Goal: Communication & Community: Answer question/provide support

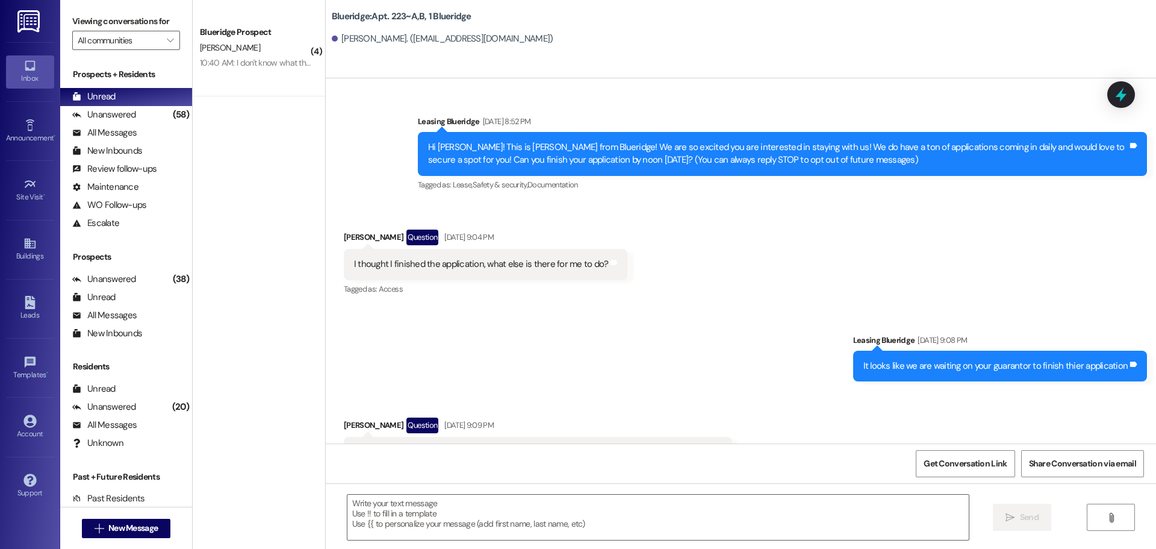
scroll to position [26357, 0]
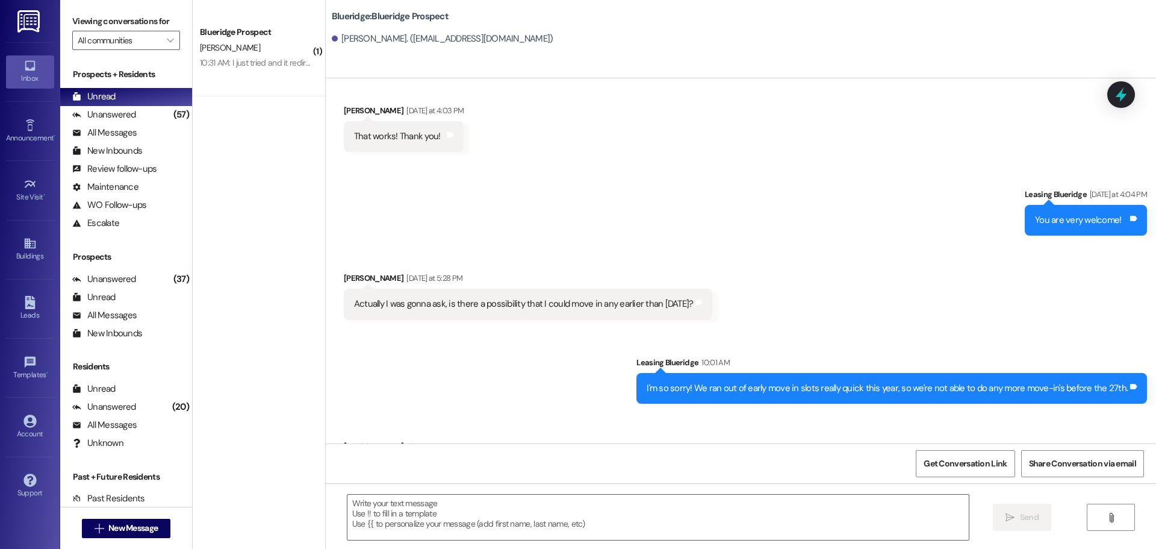
scroll to position [1942, 0]
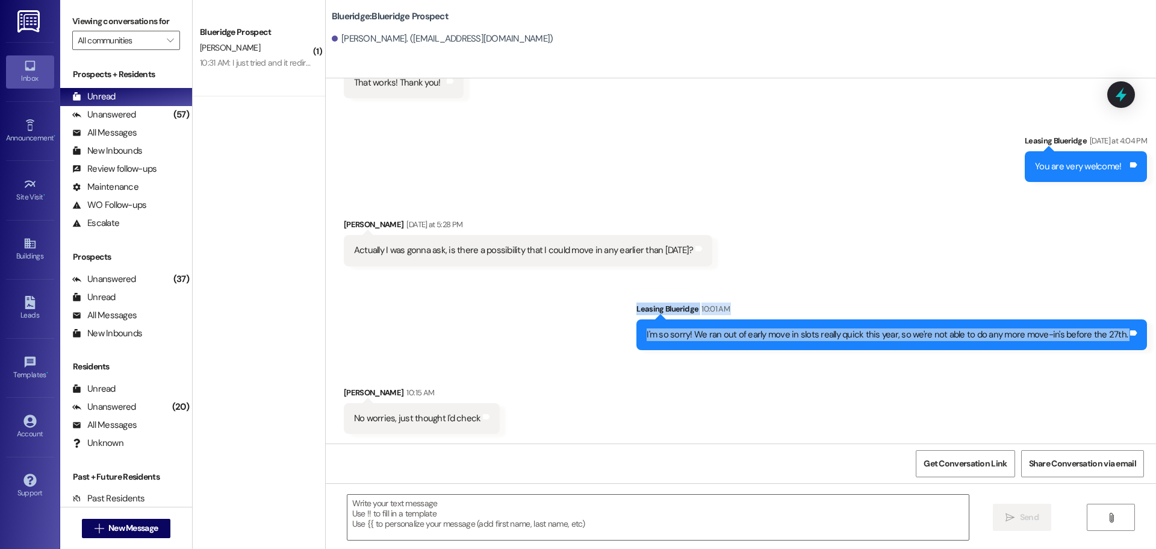
drag, startPoint x: 635, startPoint y: 296, endPoint x: 1140, endPoint y: 357, distance: 508.4
click at [1148, 353] on div "Sent via SMS Leasing Blueridge 10:01 AM I'm so sorry! We ran out of early move …" at bounding box center [892, 326] width 529 height 66
click at [1147, 353] on div "Sent via SMS Leasing Blueridge 10:01 AM I'm so sorry! We ran out of early move …" at bounding box center [892, 326] width 529 height 66
drag, startPoint x: 1148, startPoint y: 353, endPoint x: 591, endPoint y: 303, distance: 559.3
click at [591, 303] on div "Sent via SMS Leasing Blueridge 10:01 AM I'm so sorry! We ran out of early move …" at bounding box center [741, 317] width 830 height 84
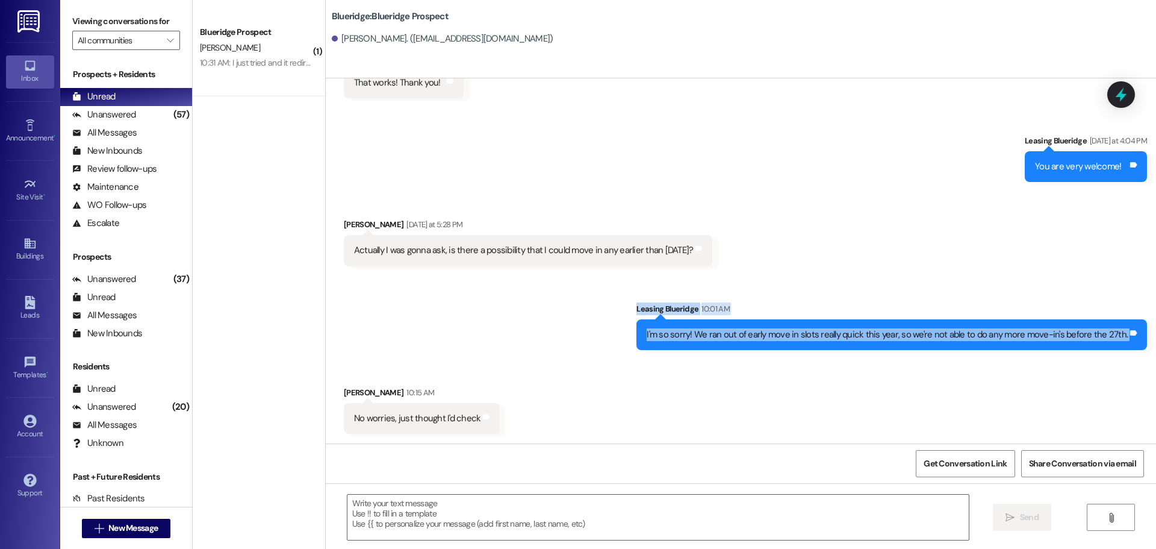
click at [620, 304] on div "Sent via SMS Leasing Blueridge 10:01 AM I'm so sorry! We ran out of early move …" at bounding box center [741, 317] width 830 height 84
drag, startPoint x: 624, startPoint y: 291, endPoint x: 1150, endPoint y: 351, distance: 528.6
click at [1150, 351] on div "Sent via SMS Leasing Blueridge 10:01 AM I'm so sorry! We ran out of early move …" at bounding box center [741, 317] width 830 height 84
click at [1148, 351] on div "Sent via SMS Leasing Blueridge 10:01 AM I'm so sorry! We ran out of early move …" at bounding box center [892, 326] width 529 height 66
drag, startPoint x: 1148, startPoint y: 351, endPoint x: 619, endPoint y: 304, distance: 530.8
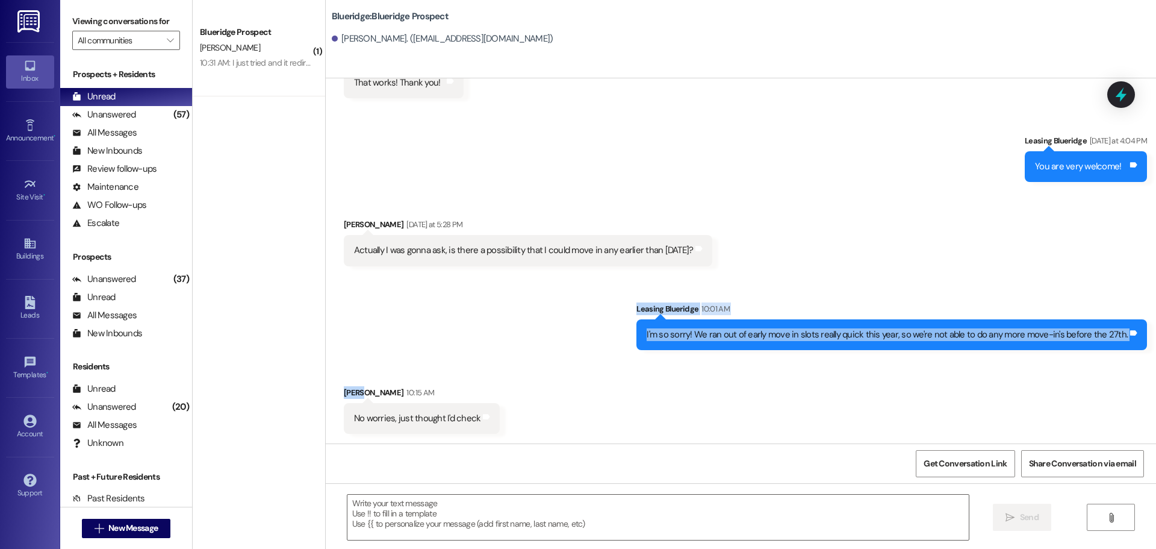
click at [619, 304] on div "Sent via SMS Leasing Blueridge 10:01 AM I'm so sorry! We ran out of early move …" at bounding box center [741, 317] width 830 height 84
click at [636, 287] on div "Sent via SMS Leasing Blueridge 10:01 AM I'm so sorry! We ran out of early move …" at bounding box center [741, 317] width 830 height 84
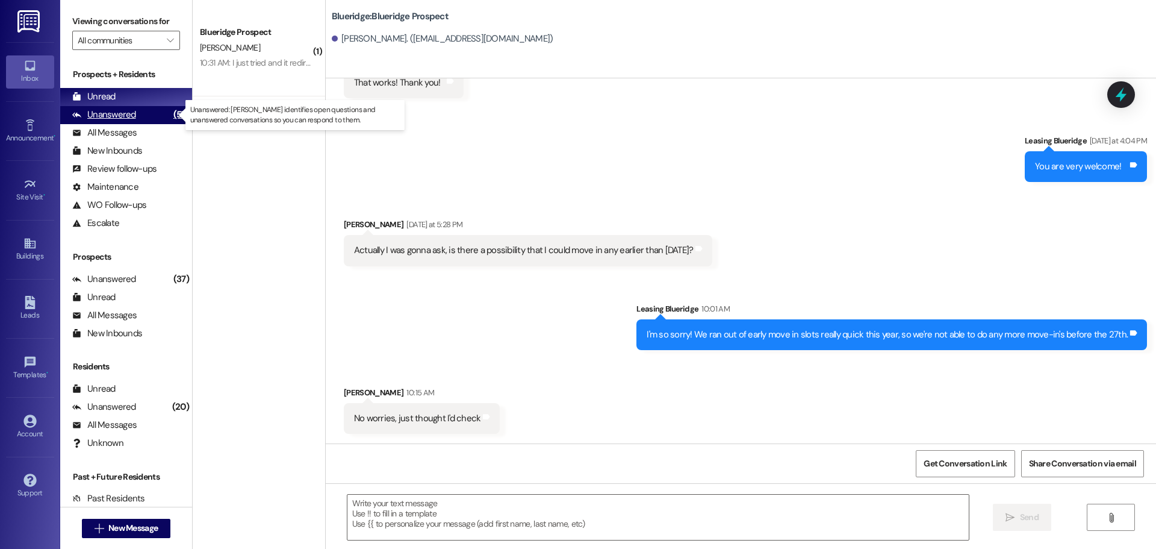
click at [121, 114] on div "Unanswered" at bounding box center [104, 114] width 64 height 13
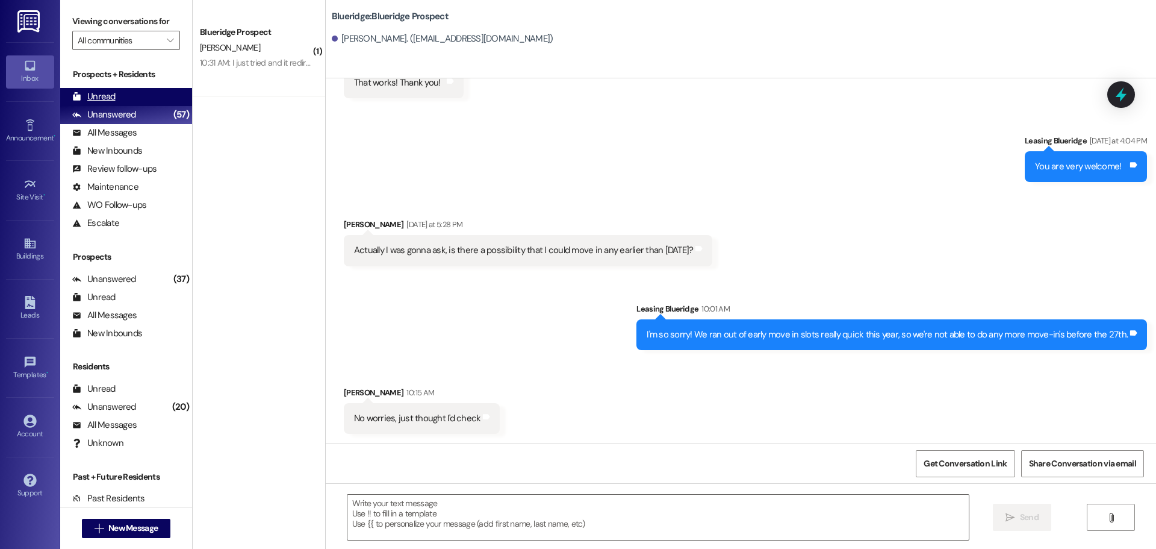
click at [126, 91] on div "Unread (0)" at bounding box center [126, 97] width 132 height 18
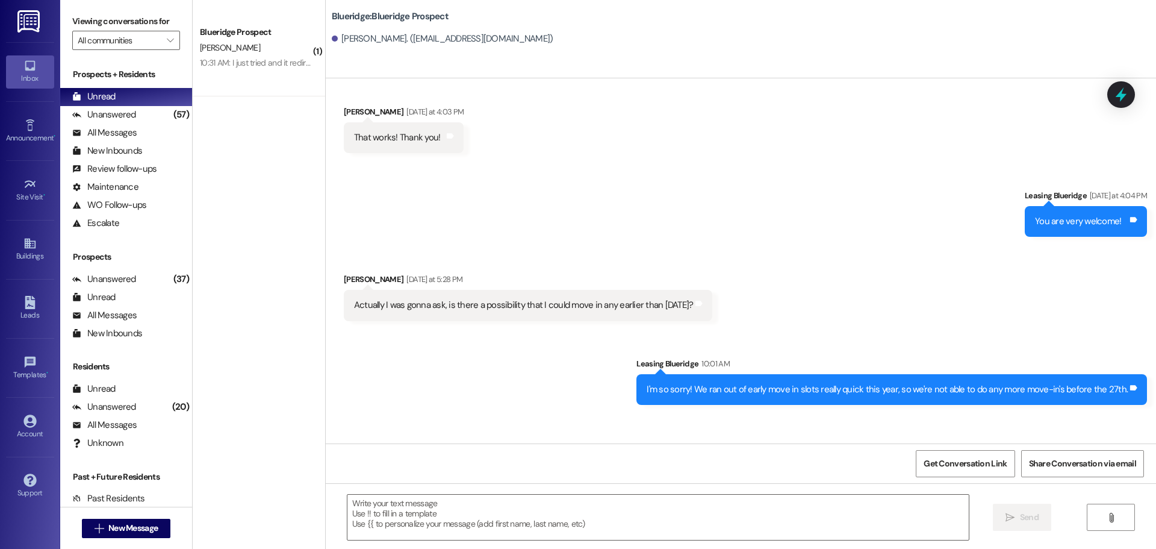
scroll to position [1941, 0]
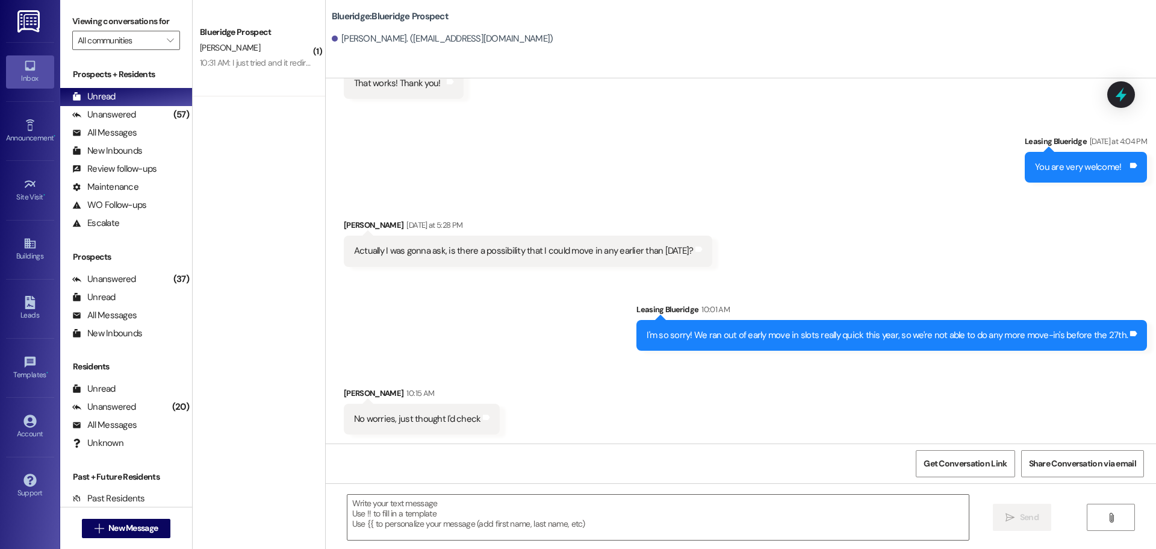
click at [1052, 267] on div "Received via SMS Tessa Thompson Yesterday at 5:28 PM Actually I was gonna ask, …" at bounding box center [741, 234] width 830 height 84
click at [1047, 286] on div "Sent via SMS Leasing Blueridge 10:01 AM I'm so sorry! We ran out of early move …" at bounding box center [741, 318] width 830 height 84
click at [579, 129] on div "Sent via SMS Leasing Blueridge Yesterday at 4:04 PM You are very welcome! Tags …" at bounding box center [741, 150] width 830 height 84
click at [118, 531] on span "New Message" at bounding box center [132, 528] width 49 height 13
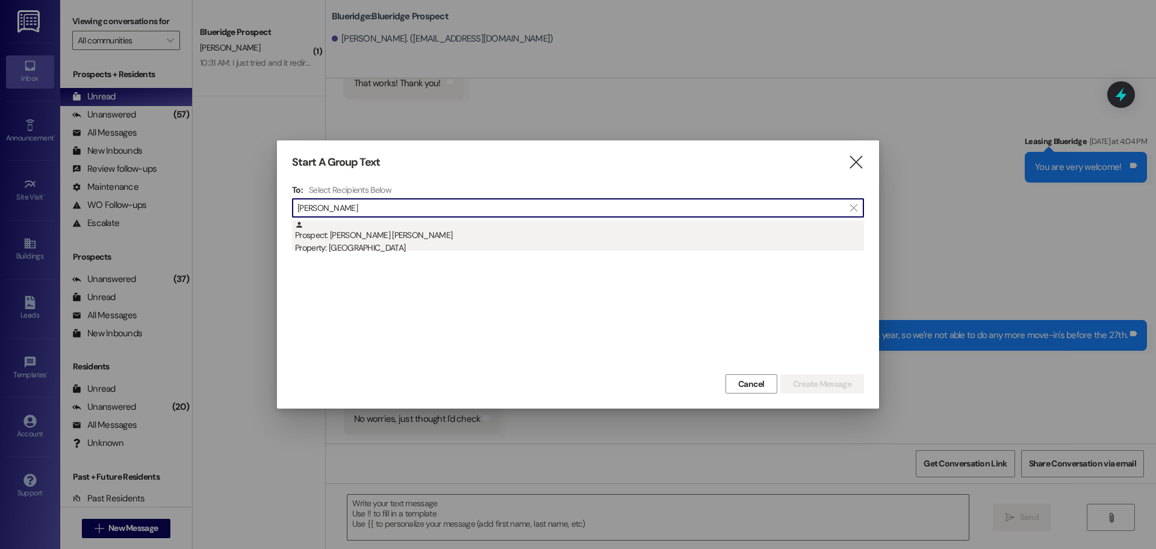
type input "Amanda pou"
click at [609, 236] on div "Prospect: Amanda Nikoline Poulsen Property: Blueridge" at bounding box center [579, 237] width 569 height 34
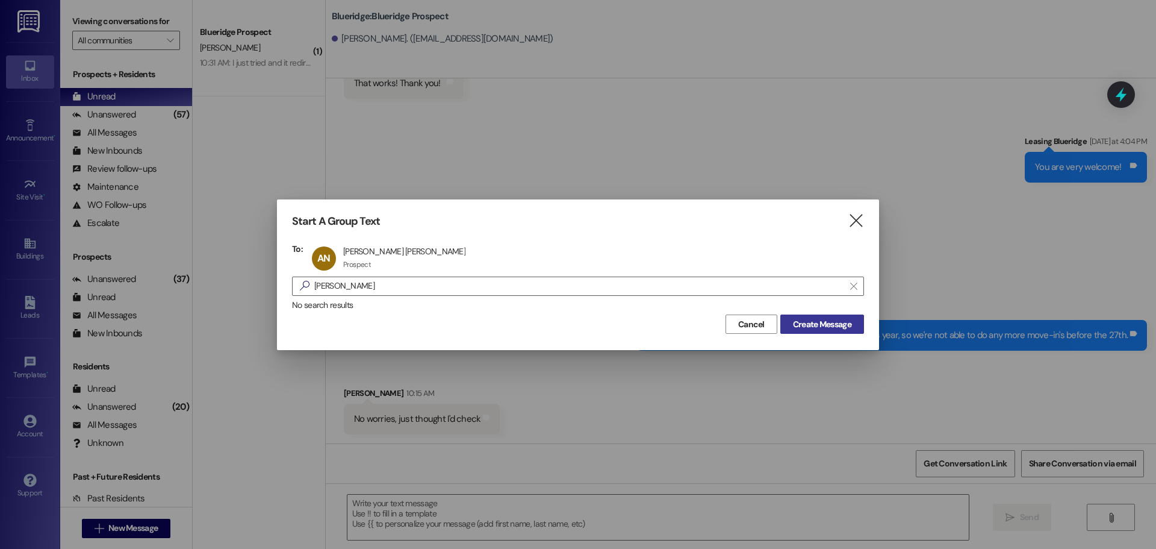
click at [787, 317] on button "Create Message" at bounding box center [822, 323] width 84 height 19
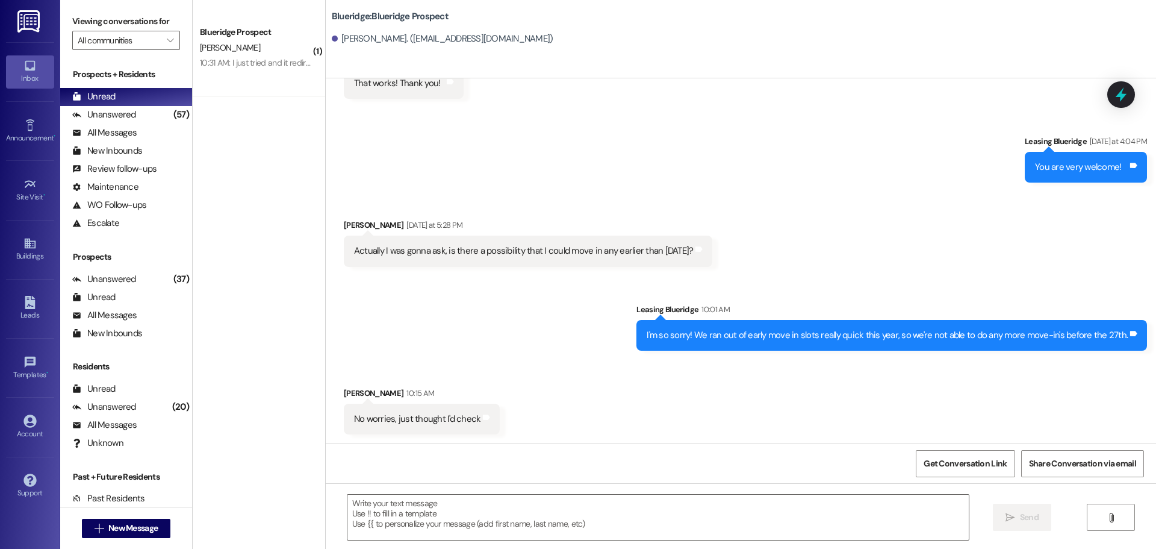
scroll to position [681, 0]
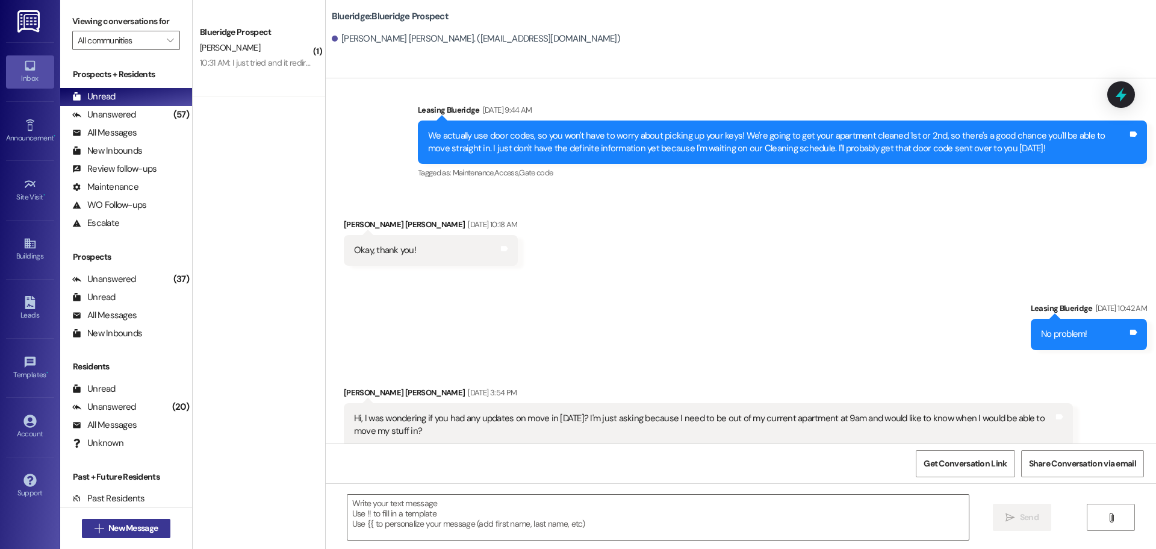
click at [108, 524] on span "New Message" at bounding box center [132, 528] width 49 height 13
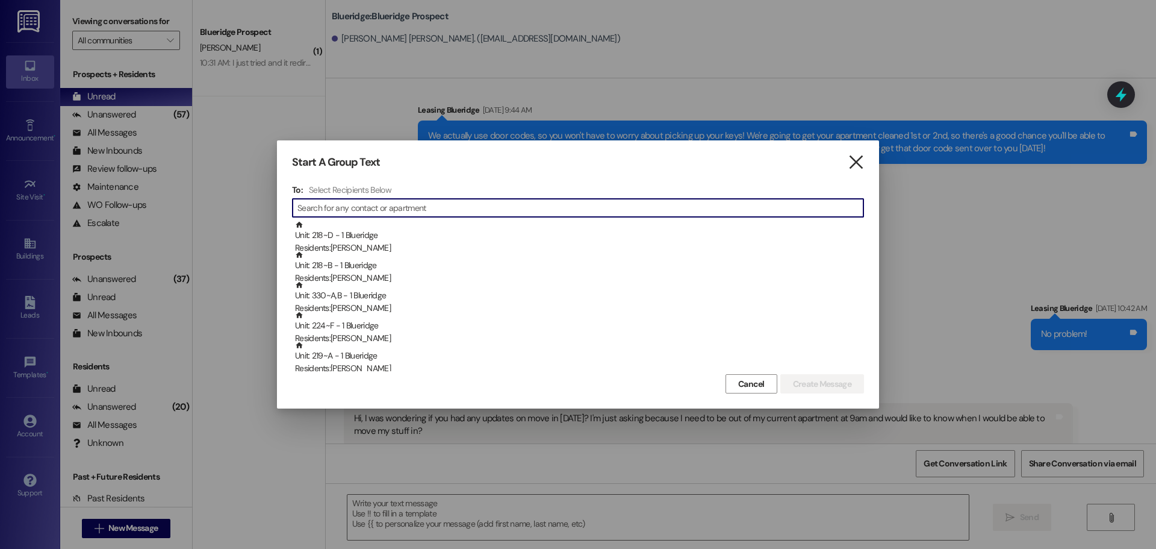
click at [858, 159] on icon "" at bounding box center [856, 162] width 16 height 13
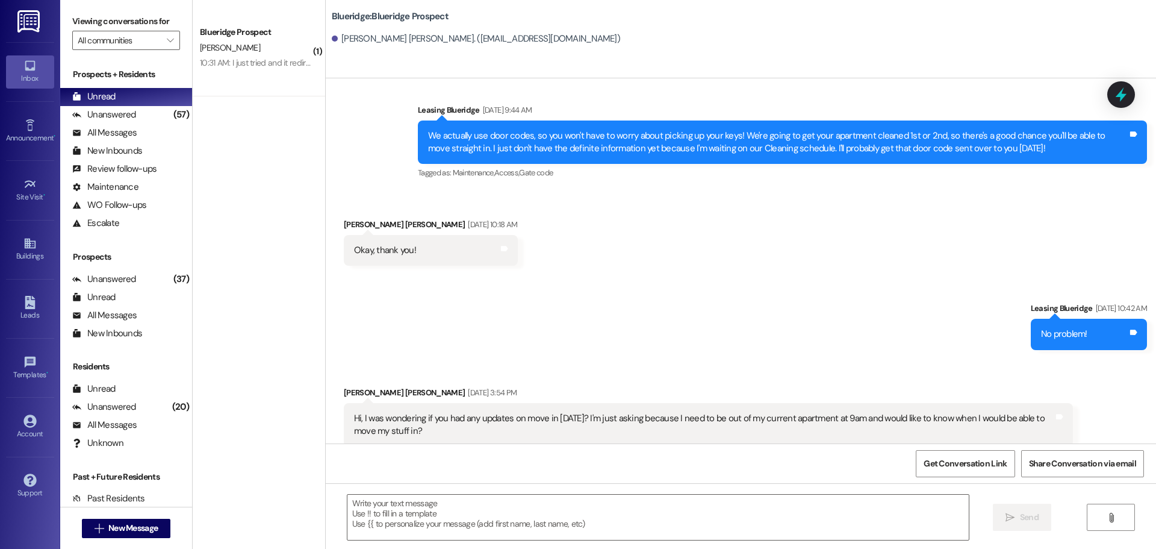
click at [556, 278] on div "Sent via SMS Leasing Blueridge Aug 13, 2025 at 10:42 AM No problem! Tags and no…" at bounding box center [741, 317] width 830 height 84
click at [514, 510] on textarea at bounding box center [657, 516] width 621 height 45
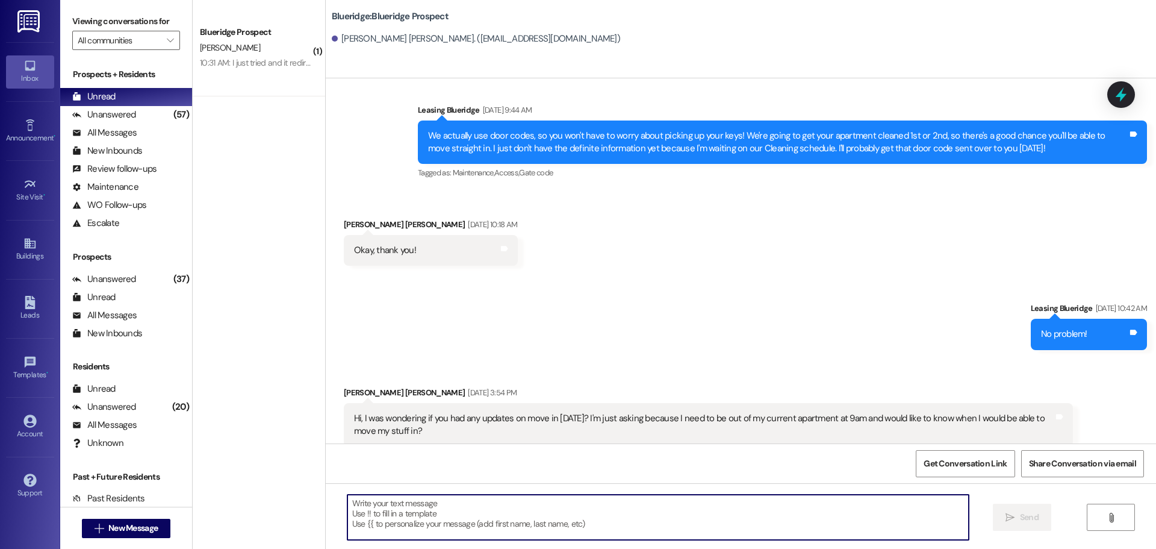
click at [503, 527] on textarea at bounding box center [657, 516] width 621 height 45
click at [634, 517] on textarea at bounding box center [657, 516] width 621 height 45
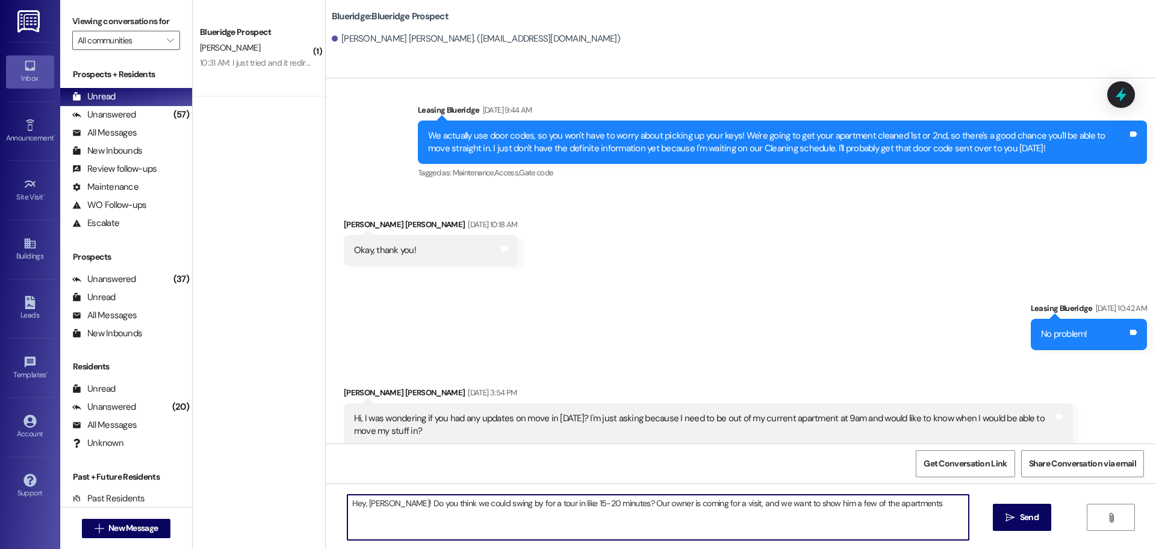
type textarea "Hey, Amanda! Do you think we could swing by for a tour in like 15-20 minutes? O…"
drag, startPoint x: 935, startPoint y: 508, endPoint x: 143, endPoint y: 494, distance: 792.0
click at [143, 494] on div "Viewing conversations for All communities  Prospects + Residents Unread (0) Un…" at bounding box center [608, 274] width 1096 height 549
click at [396, 503] on textarea "Hey, Amanda! Do you think we could swing by for a tour in like 15-20 minutes? O…" at bounding box center [657, 516] width 621 height 45
click at [393, 504] on textarea "Hey, Amanda! Do you think we could swing by for a tour in like 15-20 minutes? O…" at bounding box center [657, 516] width 621 height 45
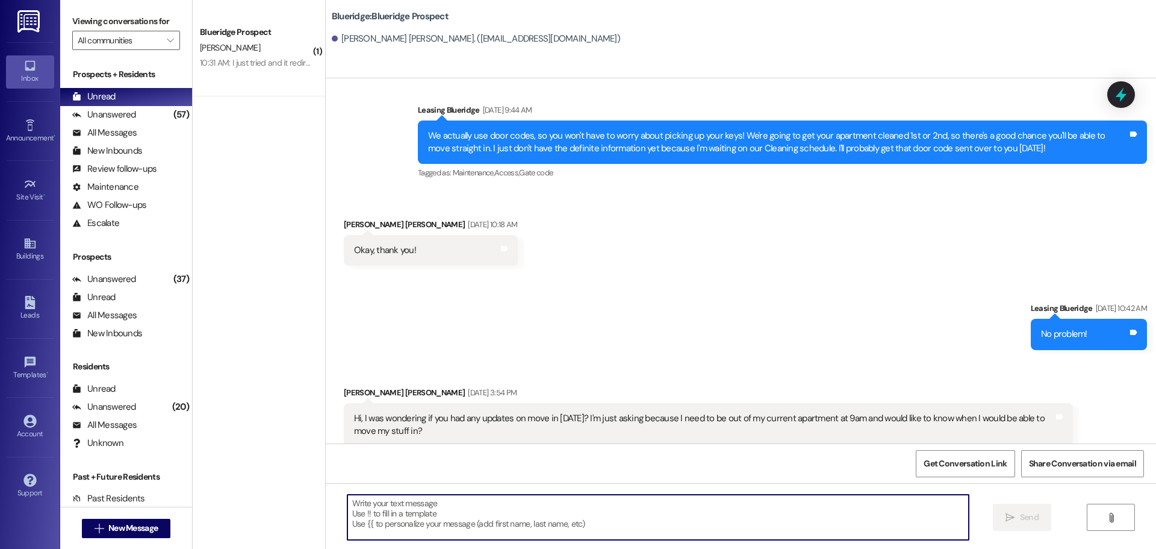
scroll to position [765, 0]
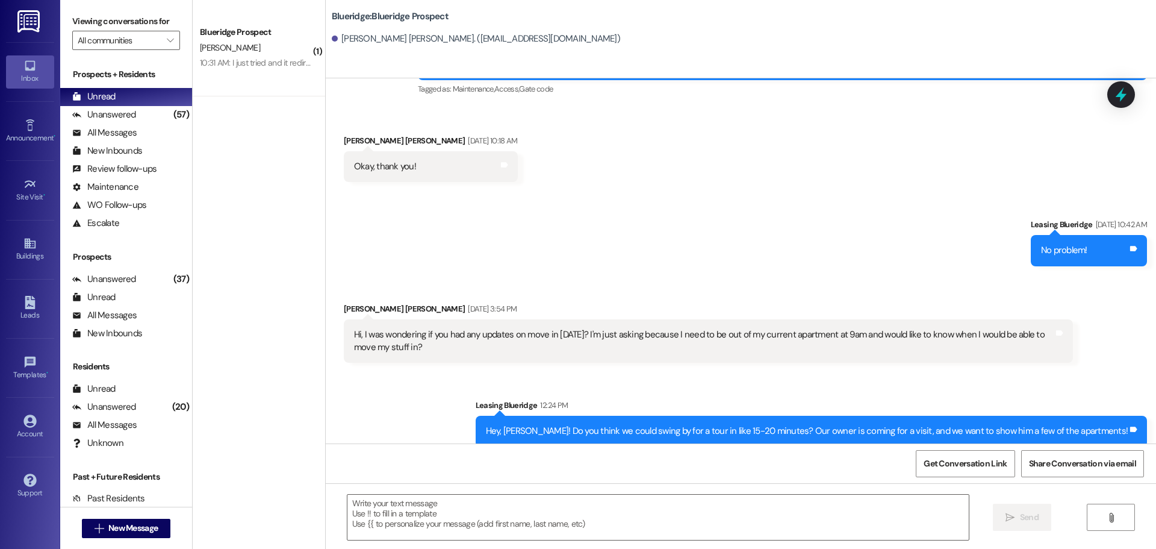
click at [824, 258] on div "Sent via SMS Leasing Blueridge Aug 13, 2025 at 10:42 AM No problem! Tags and no…" at bounding box center [741, 233] width 830 height 84
click at [150, 112] on div "Unanswered (57)" at bounding box center [126, 115] width 132 height 18
click at [145, 105] on div "Unread (0)" at bounding box center [126, 97] width 132 height 18
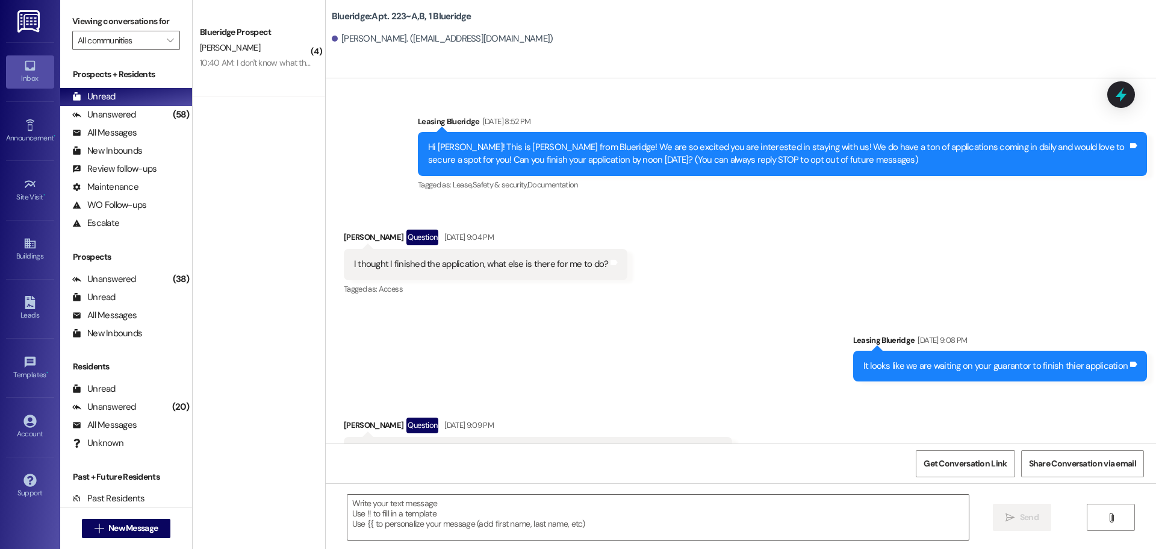
scroll to position [26357, 0]
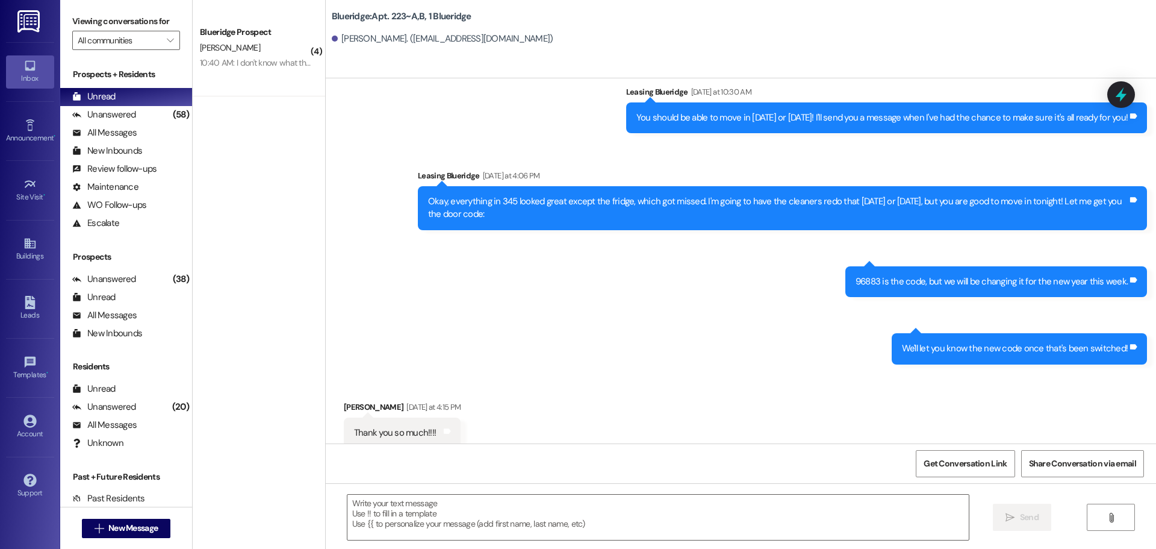
click at [336, 475] on div "Sent via SMS Leasing Blueridge Yesterday at 4:15 PM You're very welcome! Tags a…" at bounding box center [741, 517] width 830 height 84
click at [132, 530] on span "New Message" at bounding box center [132, 528] width 49 height 13
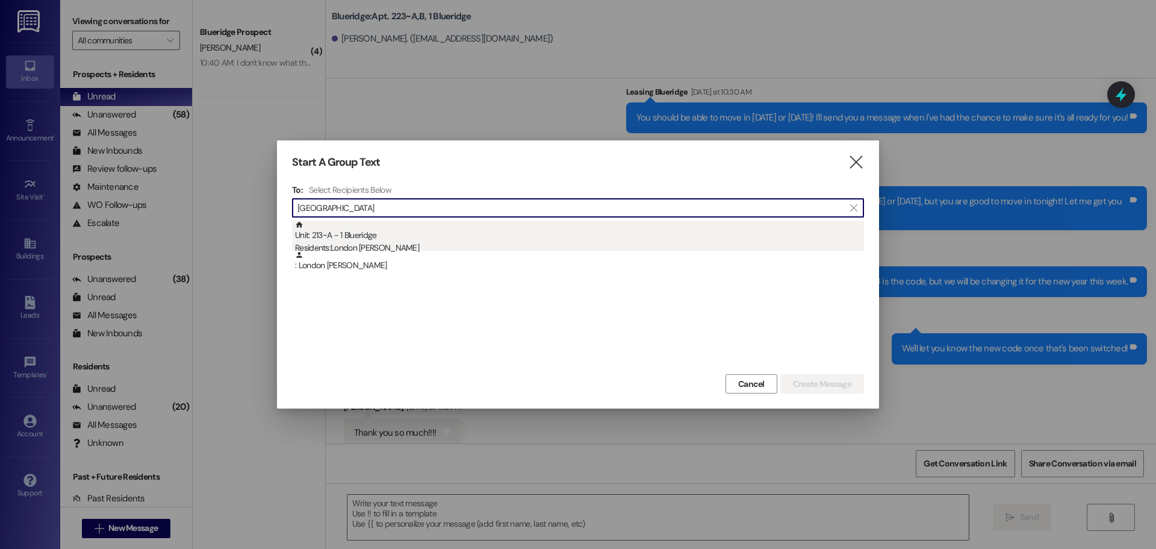
type input "London"
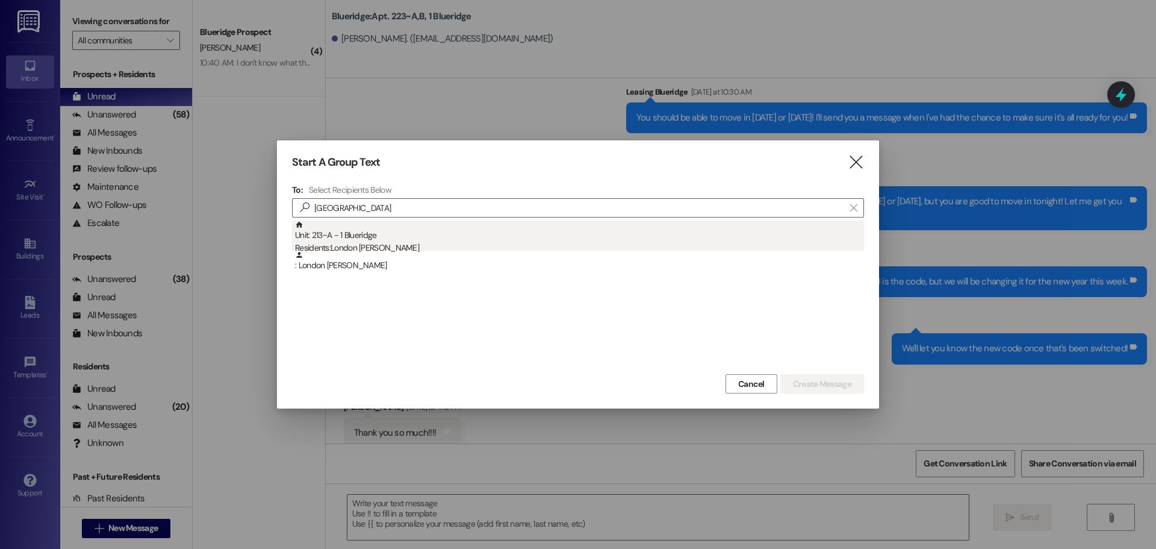
click at [372, 242] on div "Residents: London Howell" at bounding box center [579, 247] width 569 height 13
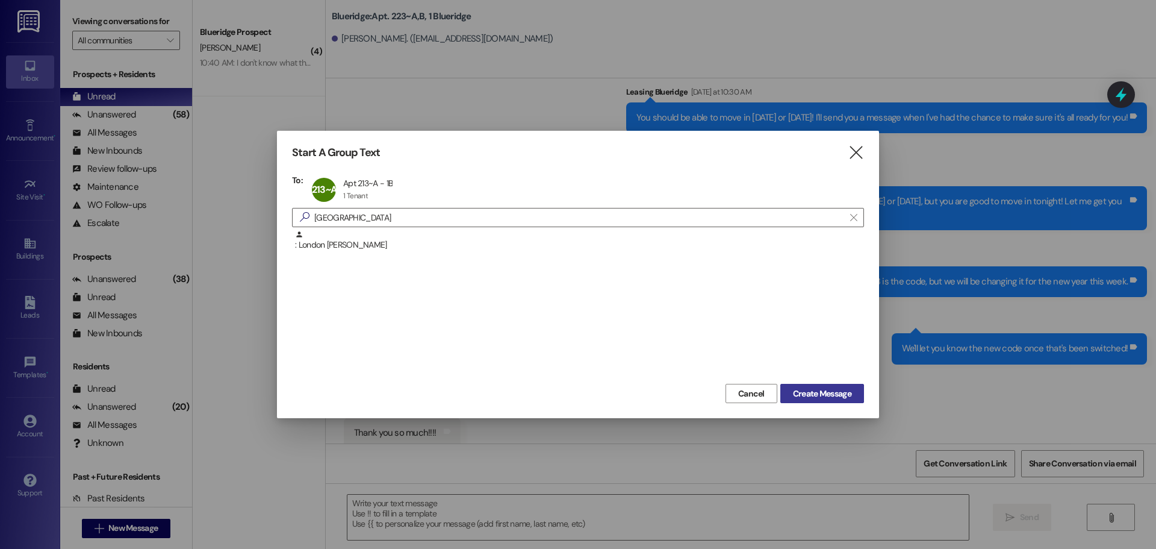
click at [845, 394] on span "Create Message" at bounding box center [822, 393] width 58 height 13
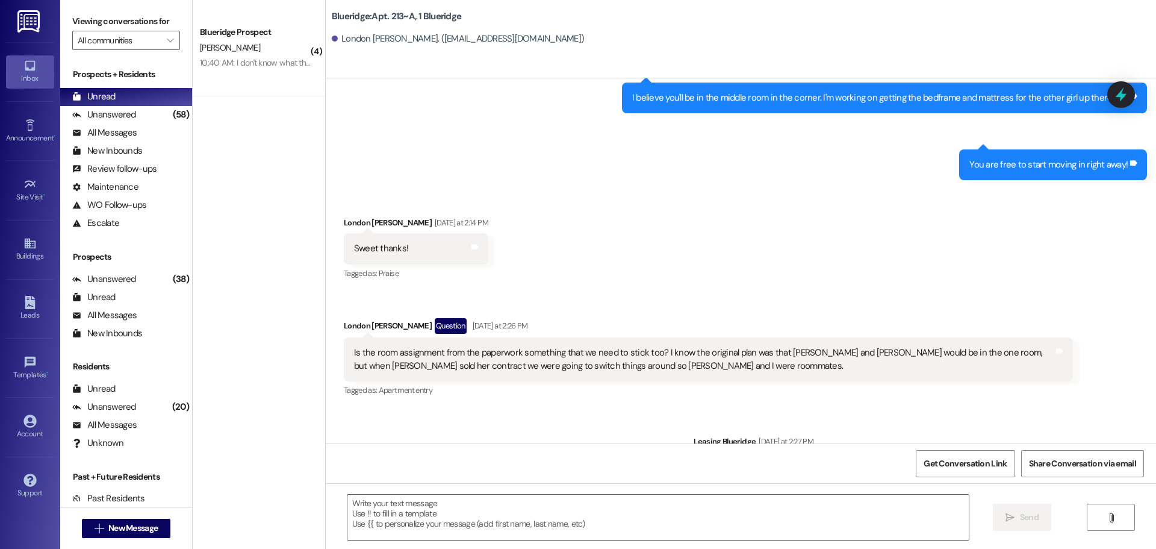
scroll to position [29330, 0]
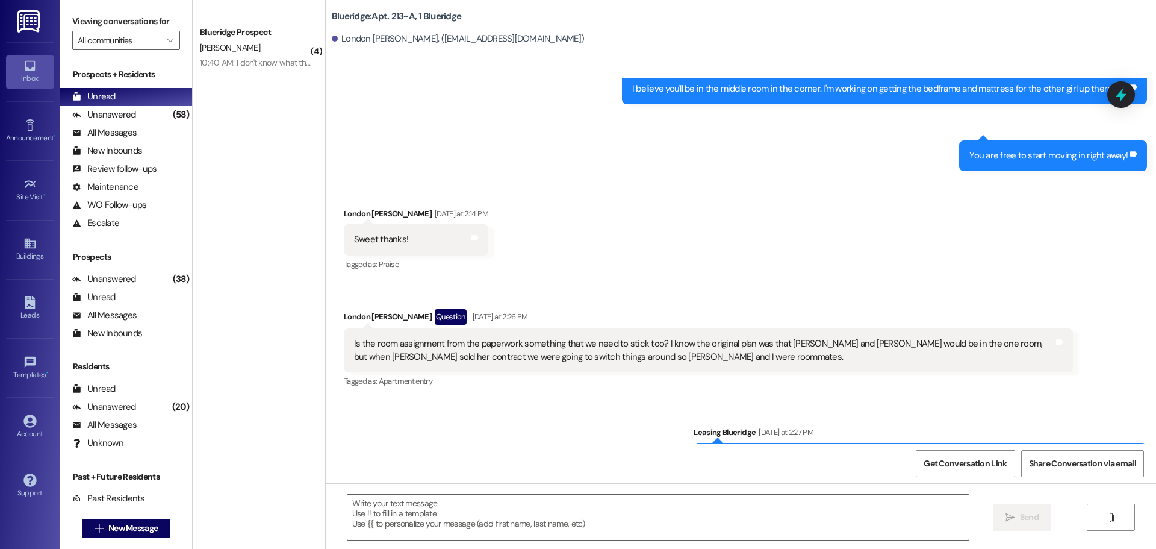
click at [644, 483] on div "Received via SMS London Howell Yesterday at 2:28 PM Liked “Leasing Blueridge (B…" at bounding box center [741, 534] width 830 height 102
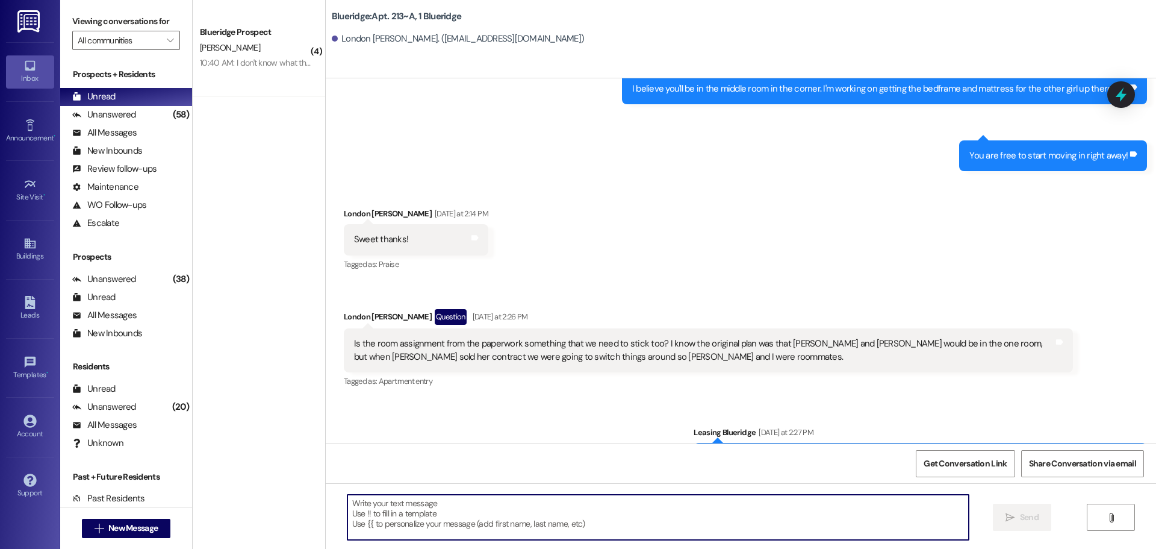
click at [679, 505] on textarea at bounding box center [657, 516] width 621 height 45
click at [688, 502] on textarea at bounding box center [657, 516] width 621 height 45
click at [638, 528] on textarea at bounding box center [657, 516] width 621 height 45
paste textarea "Do you think we could swing by for a tour in like 15-20 minutes? Our owner is c…"
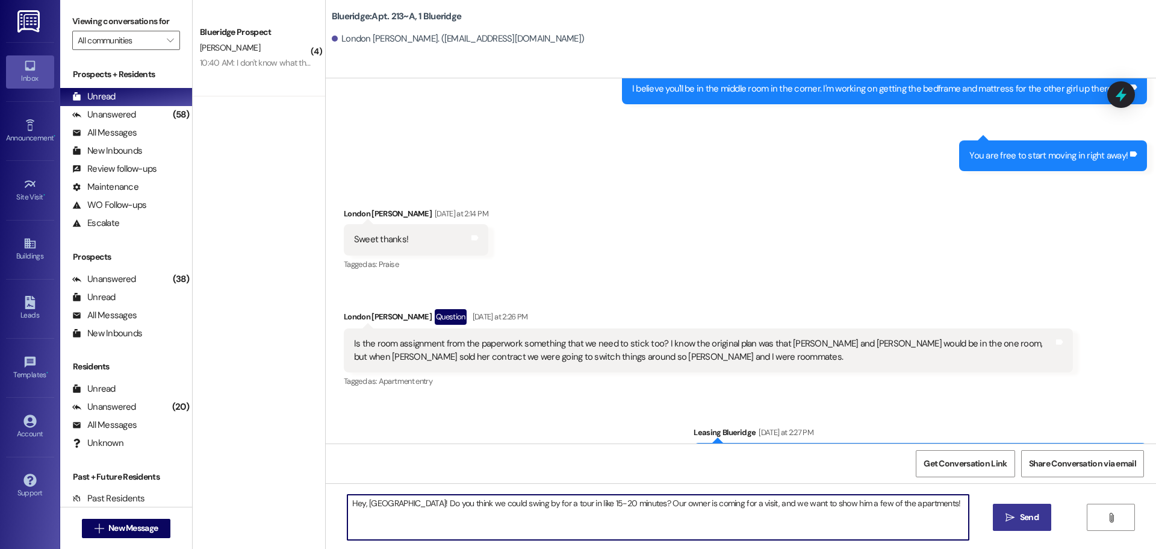
type textarea "Hey, London! Do you think we could swing by for a tour in like 15-20 minutes? O…"
click at [1021, 519] on span "Send" at bounding box center [1029, 517] width 19 height 13
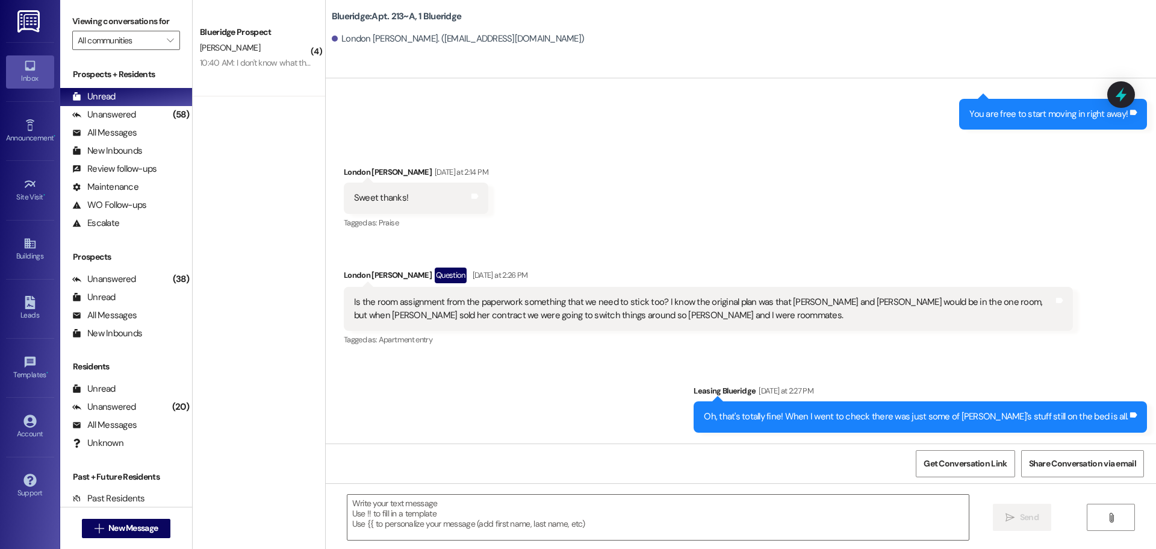
scroll to position [29413, 0]
